Goal: Obtain resource: Obtain resource

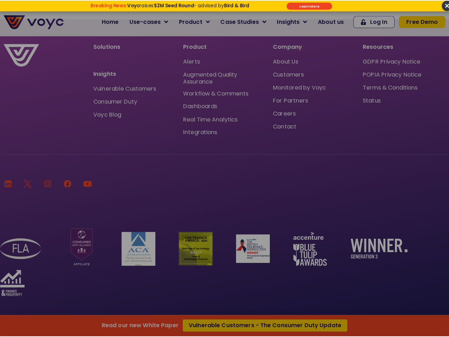
scroll to position [4794, 0]
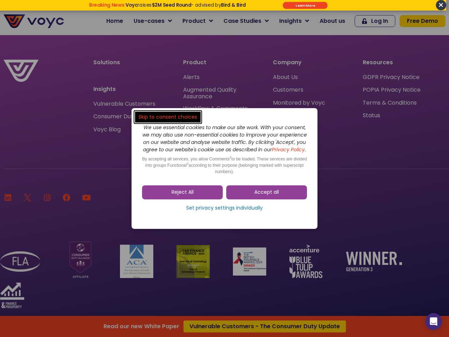
click at [267, 196] on span "Accept all" at bounding box center [266, 192] width 25 height 7
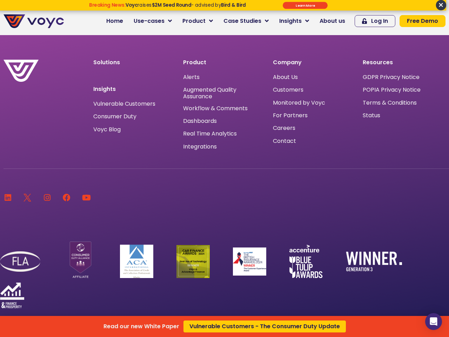
click at [182, 196] on div "Read our new White Paper Vulnerable Customers - The Consumer Duty Update" at bounding box center [224, 168] width 449 height 337
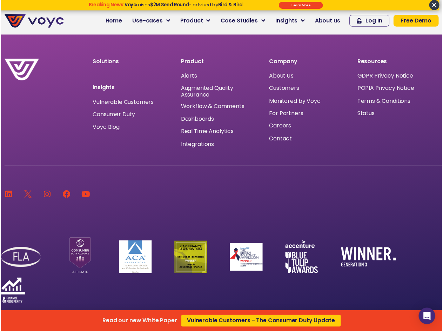
scroll to position [4779, 0]
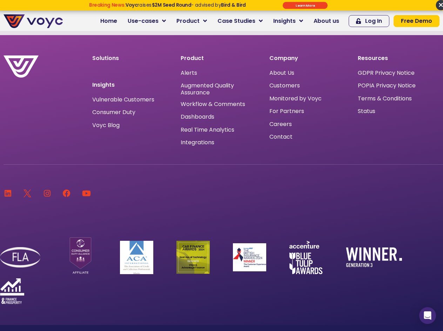
click at [225, 212] on section at bounding box center [221, 252] width 443 height 103
